Goal: Task Accomplishment & Management: Use online tool/utility

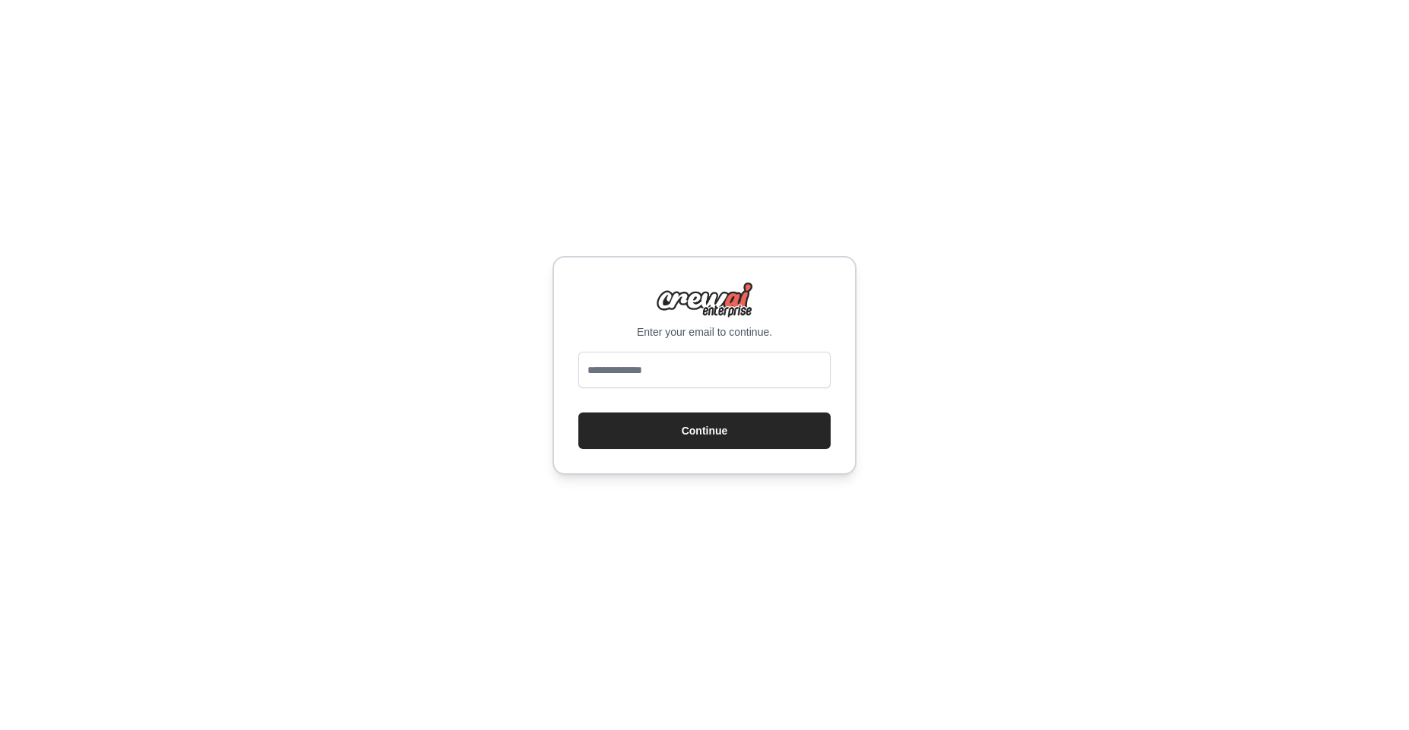
type input "**********"
click at [635, 432] on button "Continue" at bounding box center [704, 431] width 252 height 36
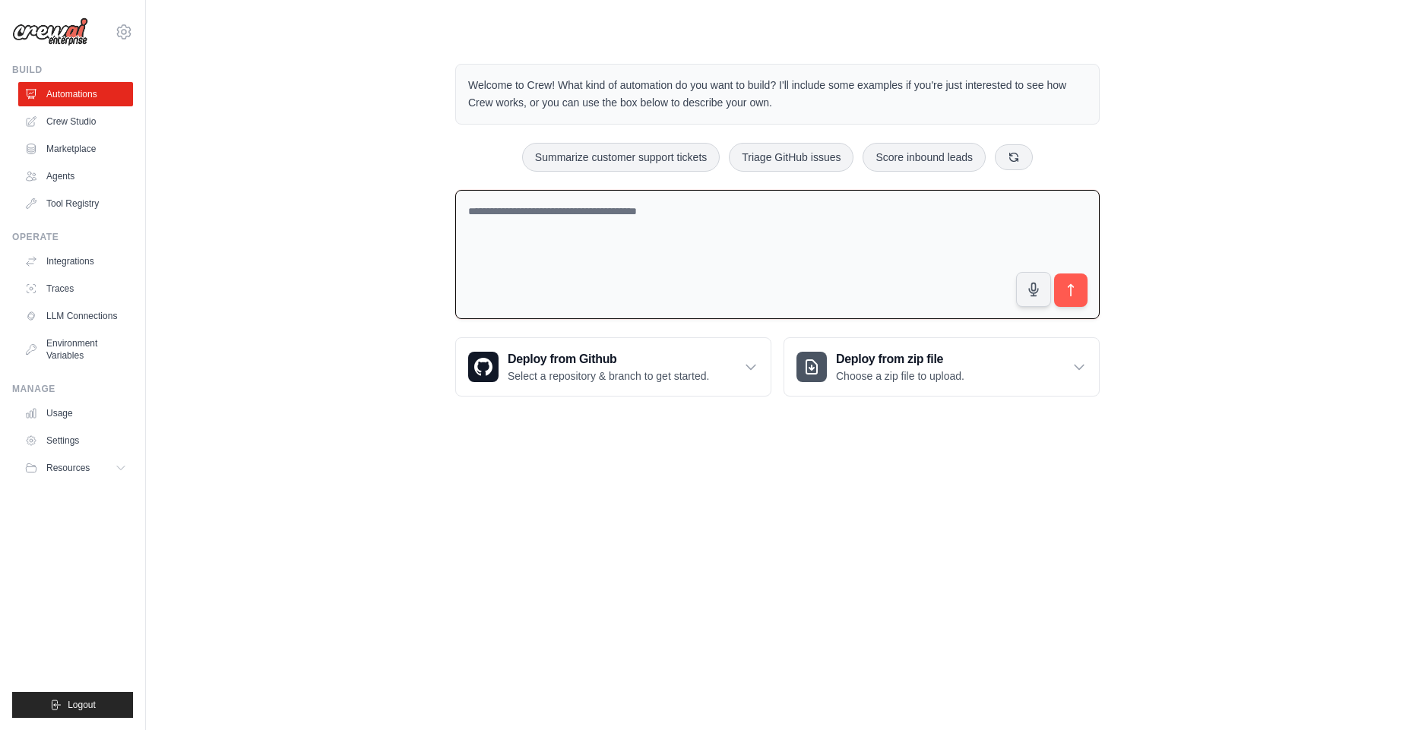
click at [717, 247] on textarea at bounding box center [777, 255] width 644 height 130
click at [618, 261] on textarea at bounding box center [777, 255] width 644 height 130
click at [587, 277] on textarea at bounding box center [777, 255] width 644 height 130
click at [632, 256] on textarea at bounding box center [777, 255] width 644 height 130
click at [91, 148] on link "Marketplace" at bounding box center [77, 149] width 115 height 24
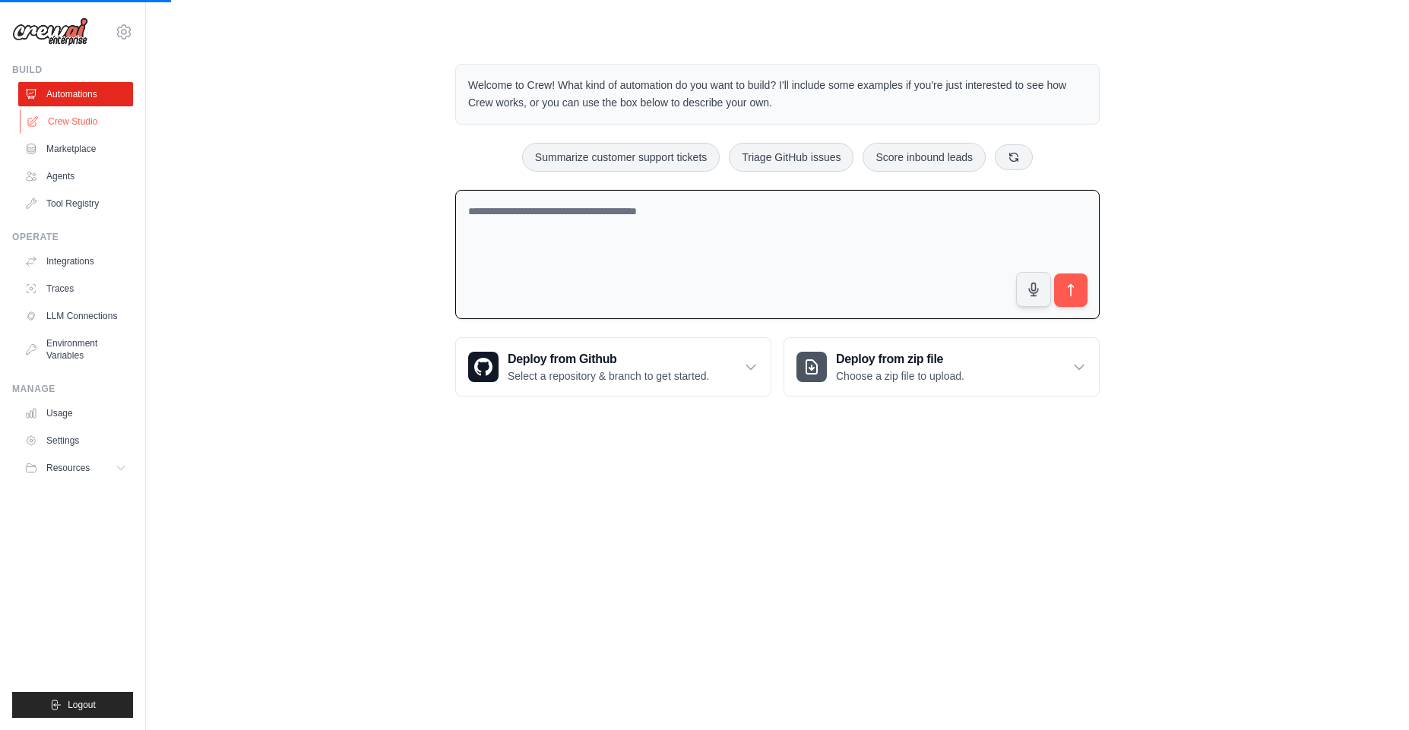
click at [49, 114] on link "Crew Studio" at bounding box center [77, 121] width 115 height 24
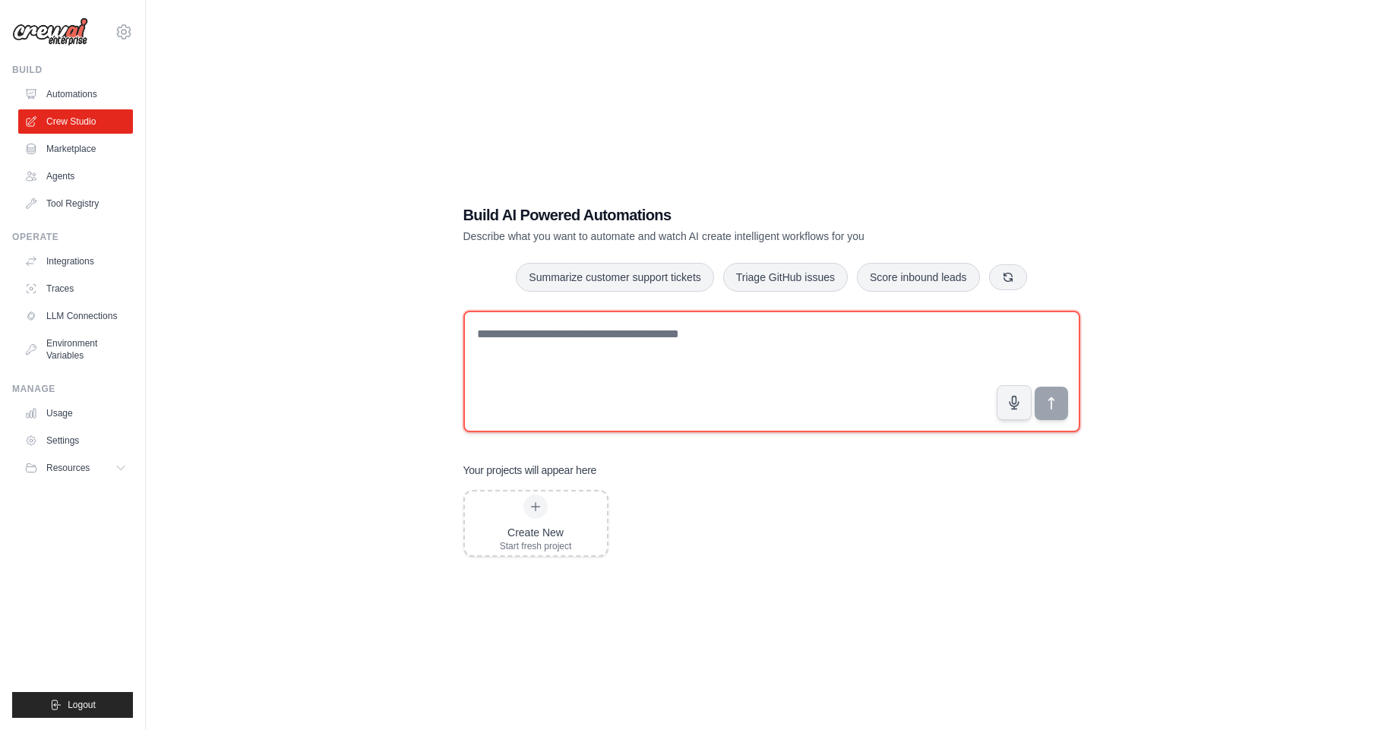
click at [600, 385] on textarea at bounding box center [772, 372] width 617 height 122
